Goal: Check status

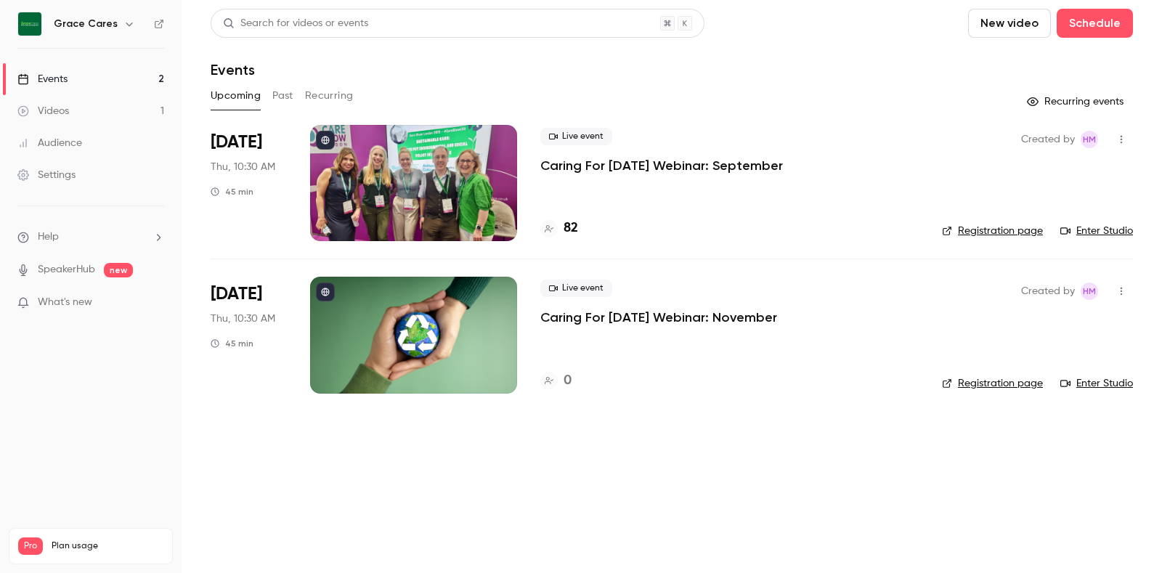
click at [572, 224] on h4 "82" at bounding box center [571, 229] width 15 height 20
